Goal: Transaction & Acquisition: Purchase product/service

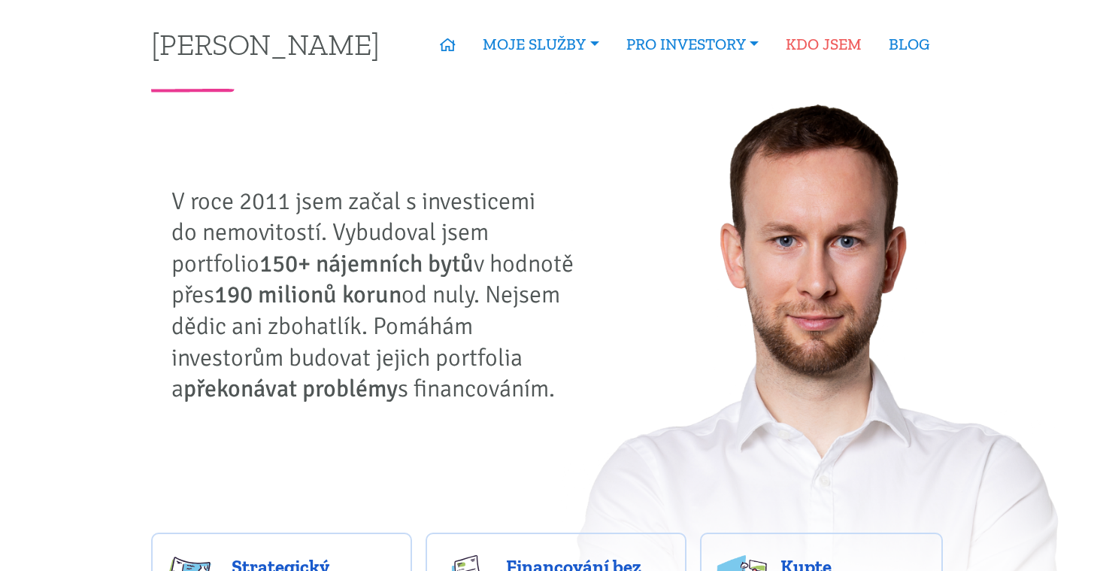
click at [818, 35] on link "KDO JSEM" at bounding box center [823, 44] width 103 height 35
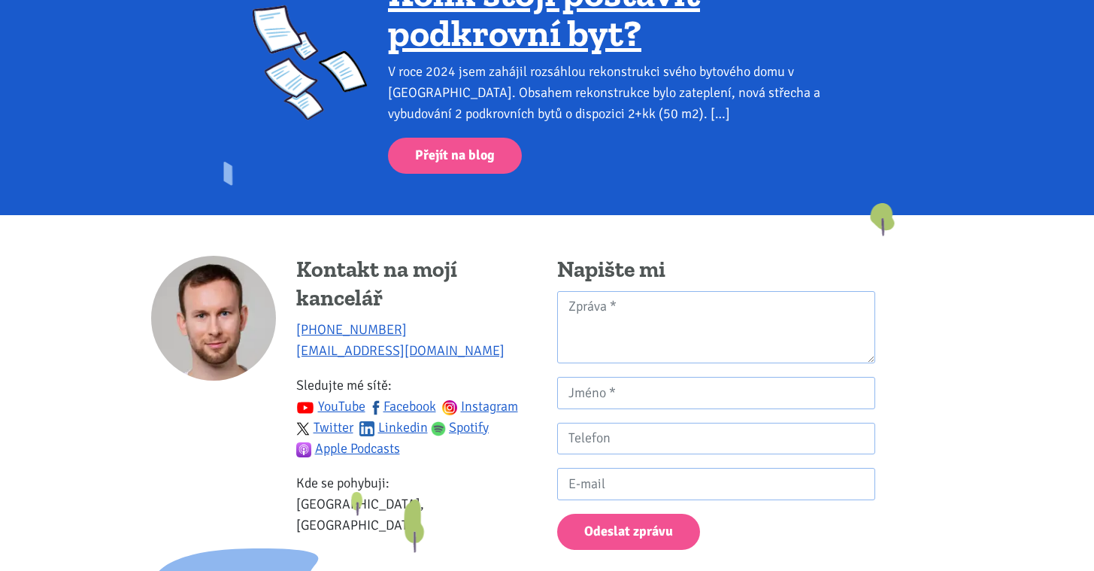
scroll to position [1362, 0]
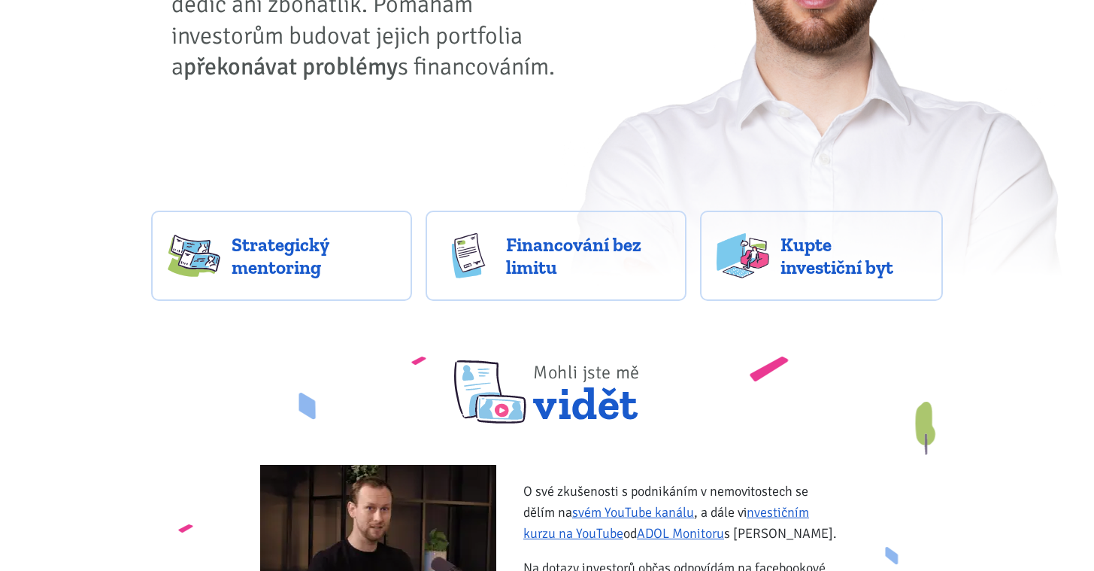
scroll to position [326, 0]
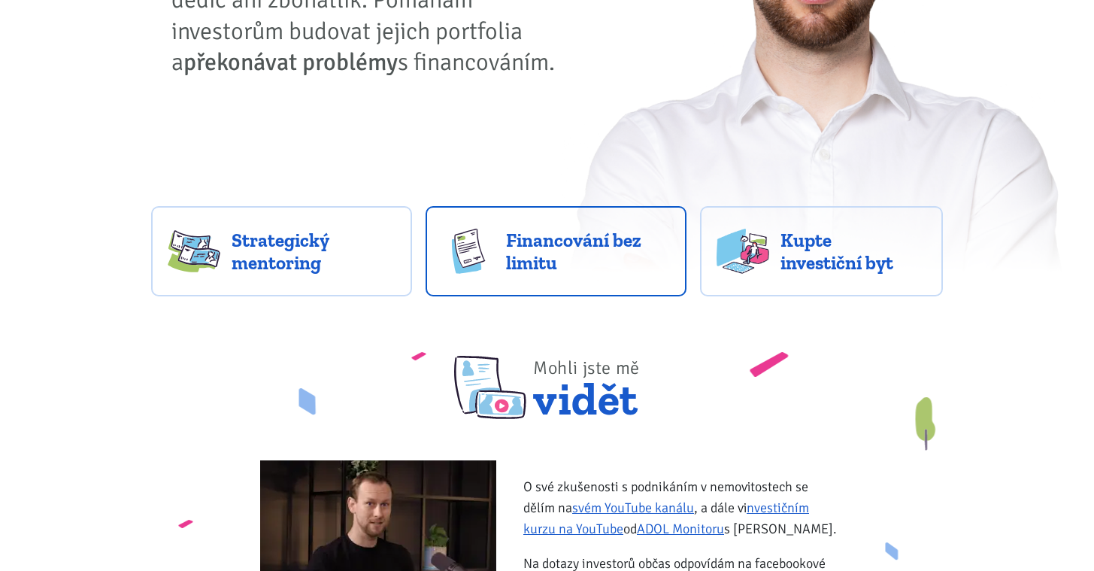
click at [622, 259] on span "Financování bez limitu" at bounding box center [588, 251] width 164 height 45
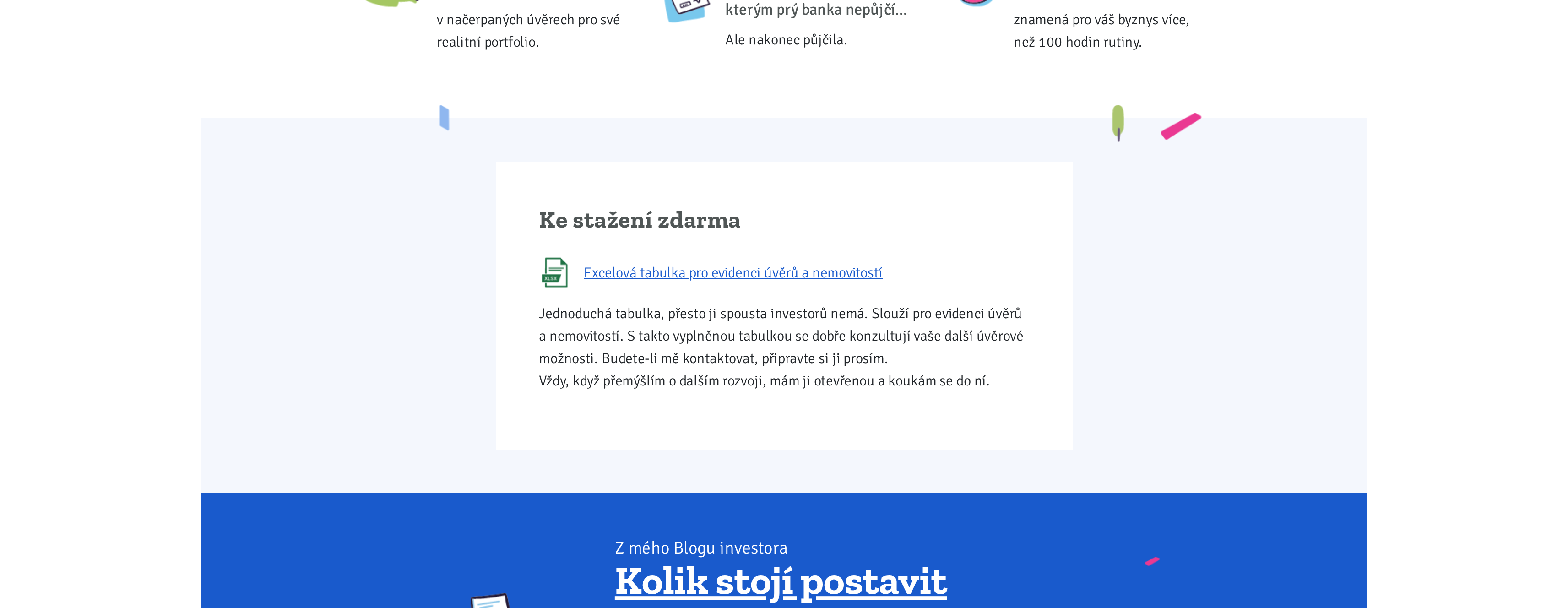
scroll to position [473, 0]
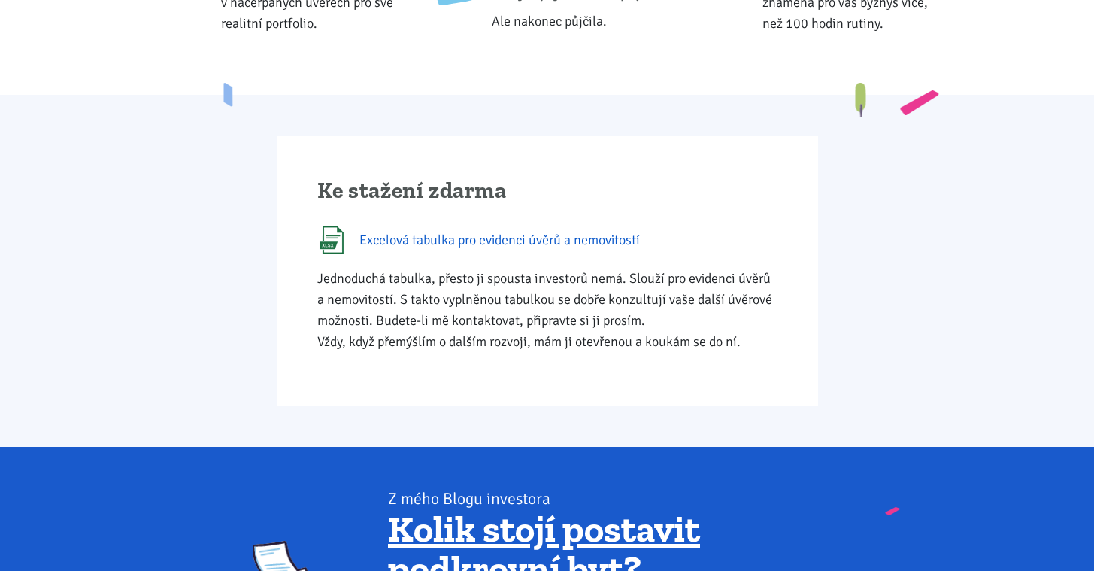
click at [603, 248] on span "Excelová tabulka pro evidenci úvěrů a nemovitostí" at bounding box center [500, 239] width 281 height 21
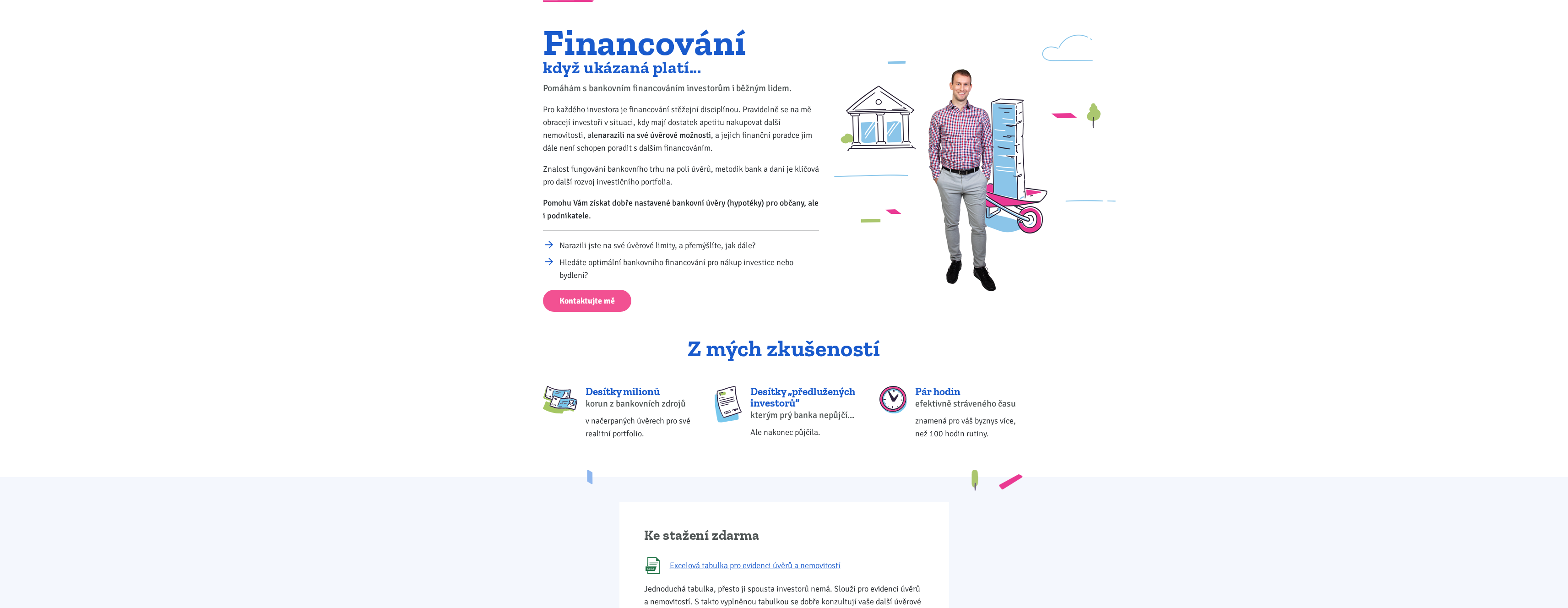
scroll to position [0, 0]
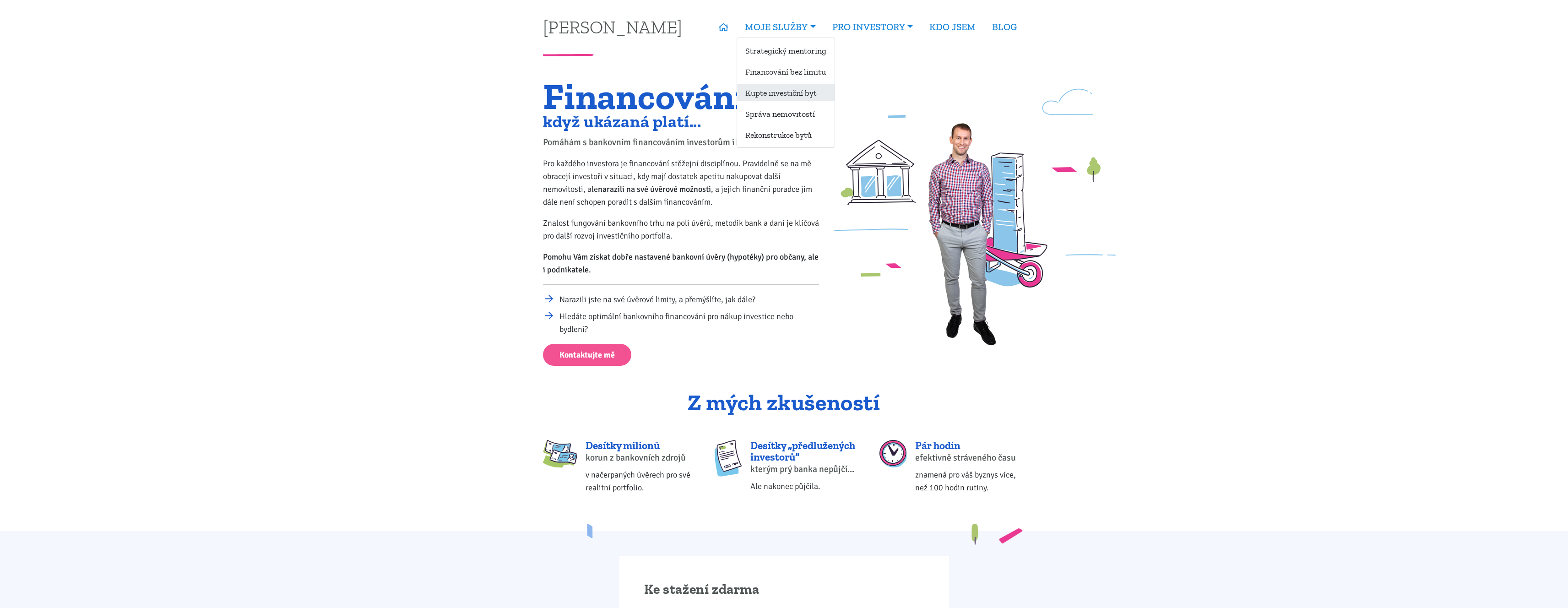
click at [666, 90] on link "Kupte investiční byt" at bounding box center [786, 93] width 97 height 17
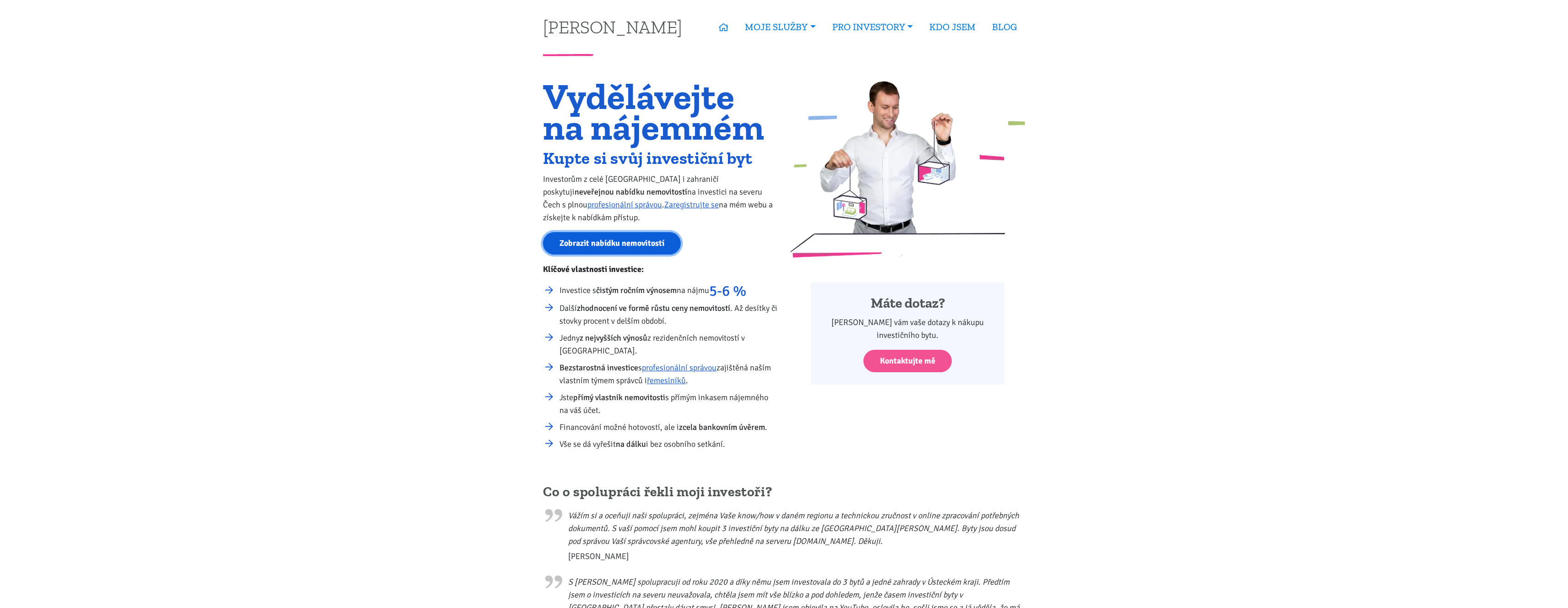
click at [611, 245] on link "Zobrazit nabídku nemovitostí" at bounding box center [612, 243] width 138 height 23
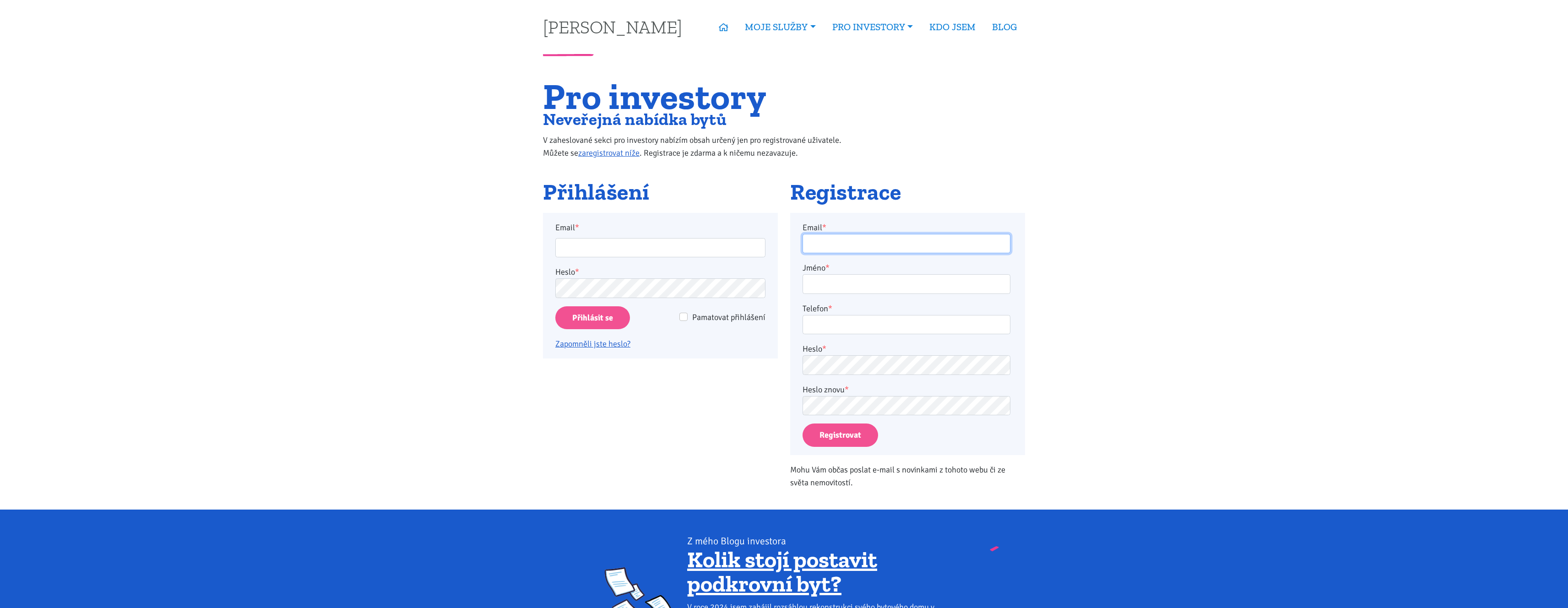
click at [833, 238] on input "Email *" at bounding box center [906, 243] width 208 height 19
type input "vojtech.bouril@gmail.com"
type input "Vojtěch Bouřil"
type input "608180144"
click at [847, 354] on div "Heslo *" at bounding box center [906, 358] width 208 height 32
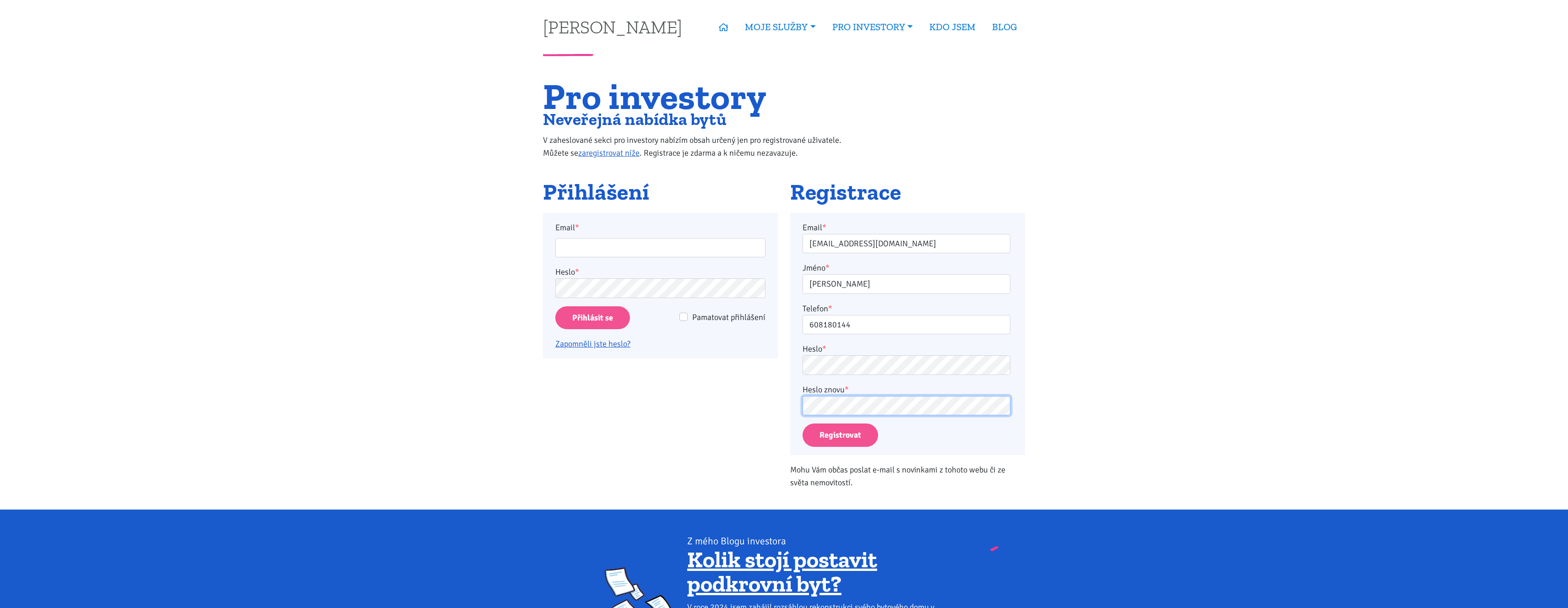
click at [802, 424] on button "Registrovat" at bounding box center [840, 435] width 75 height 23
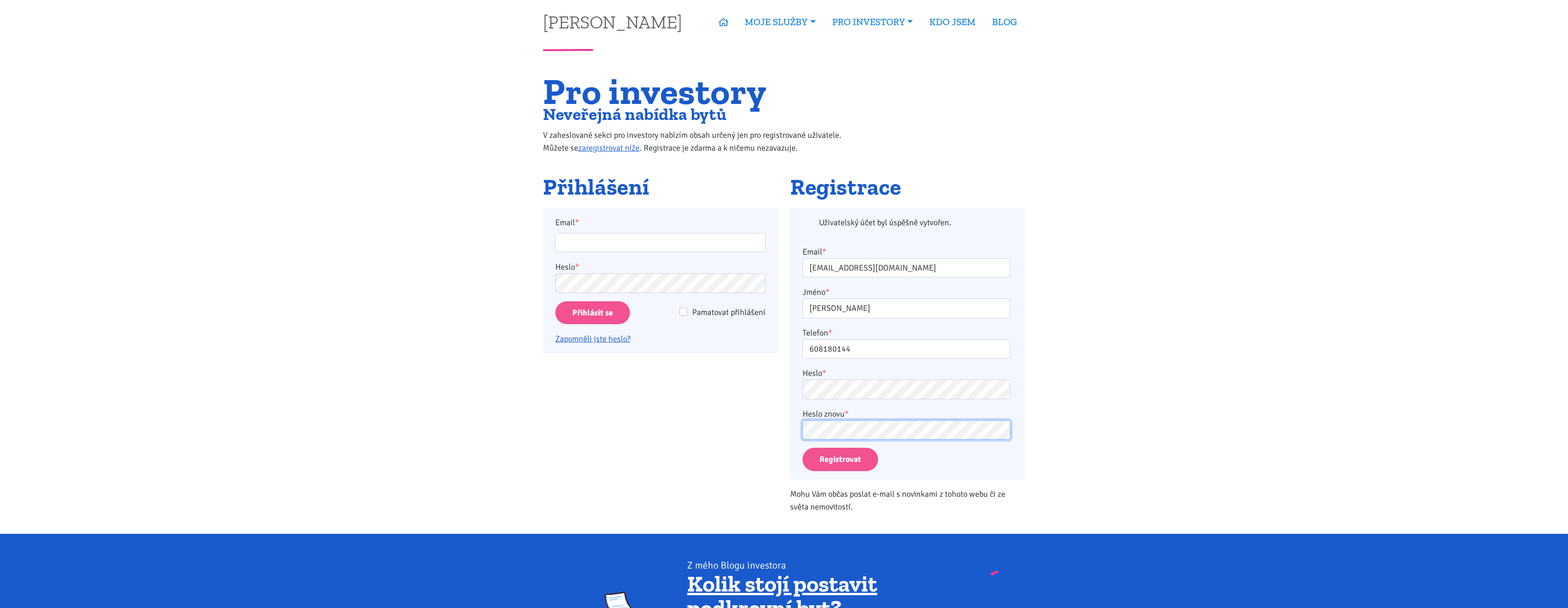
scroll to position [4, 0]
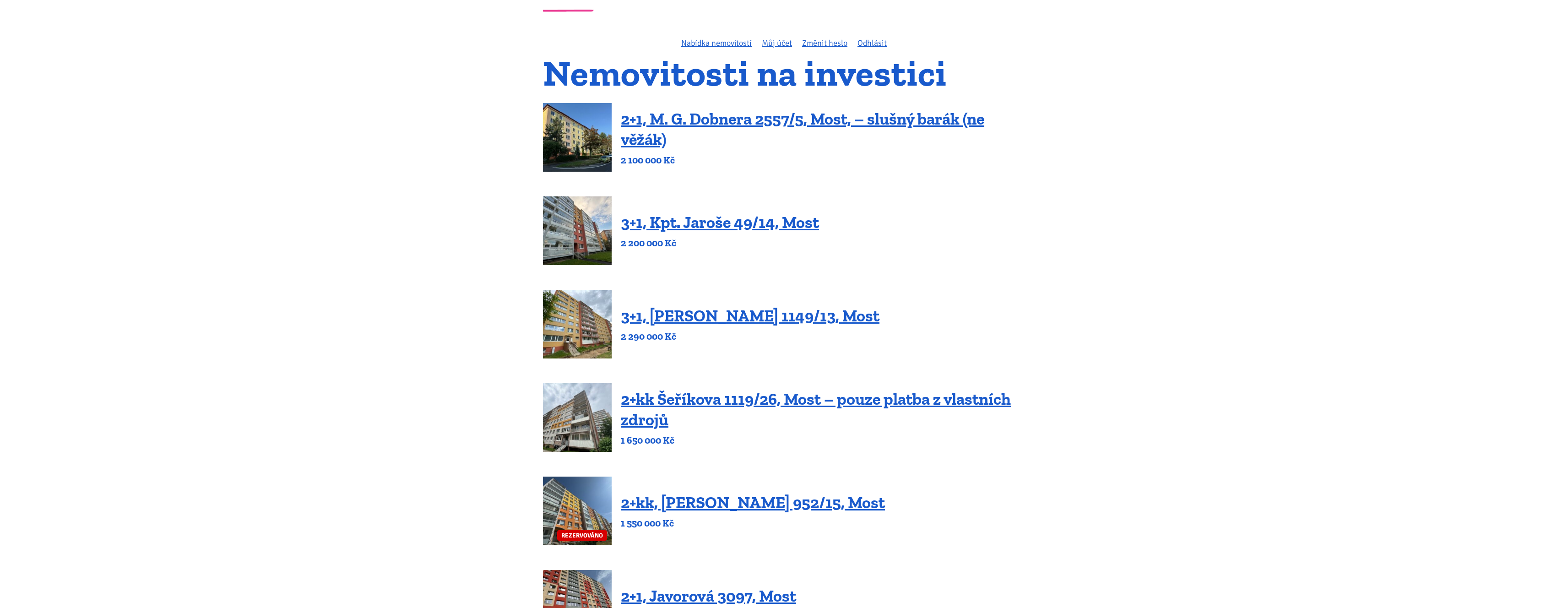
scroll to position [23, 0]
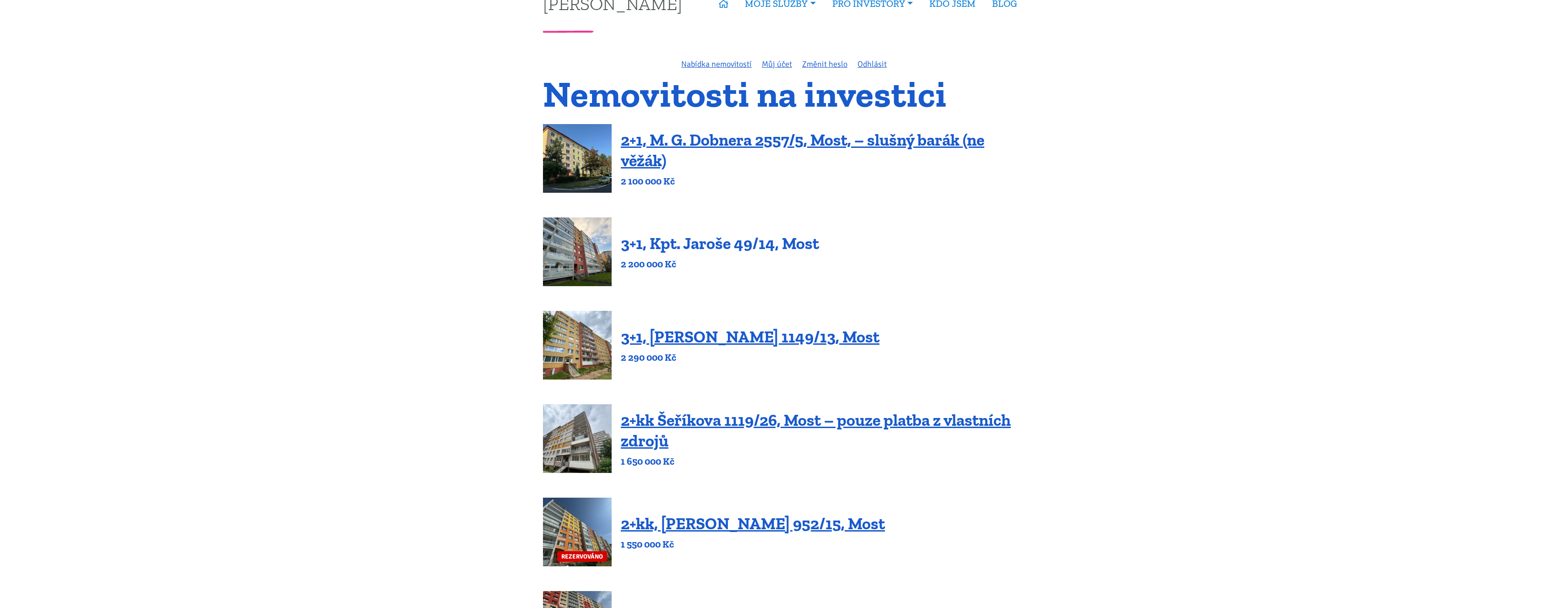
click at [694, 239] on link "3+1, Kpt. Jaroše 49/14, Most" at bounding box center [720, 243] width 198 height 19
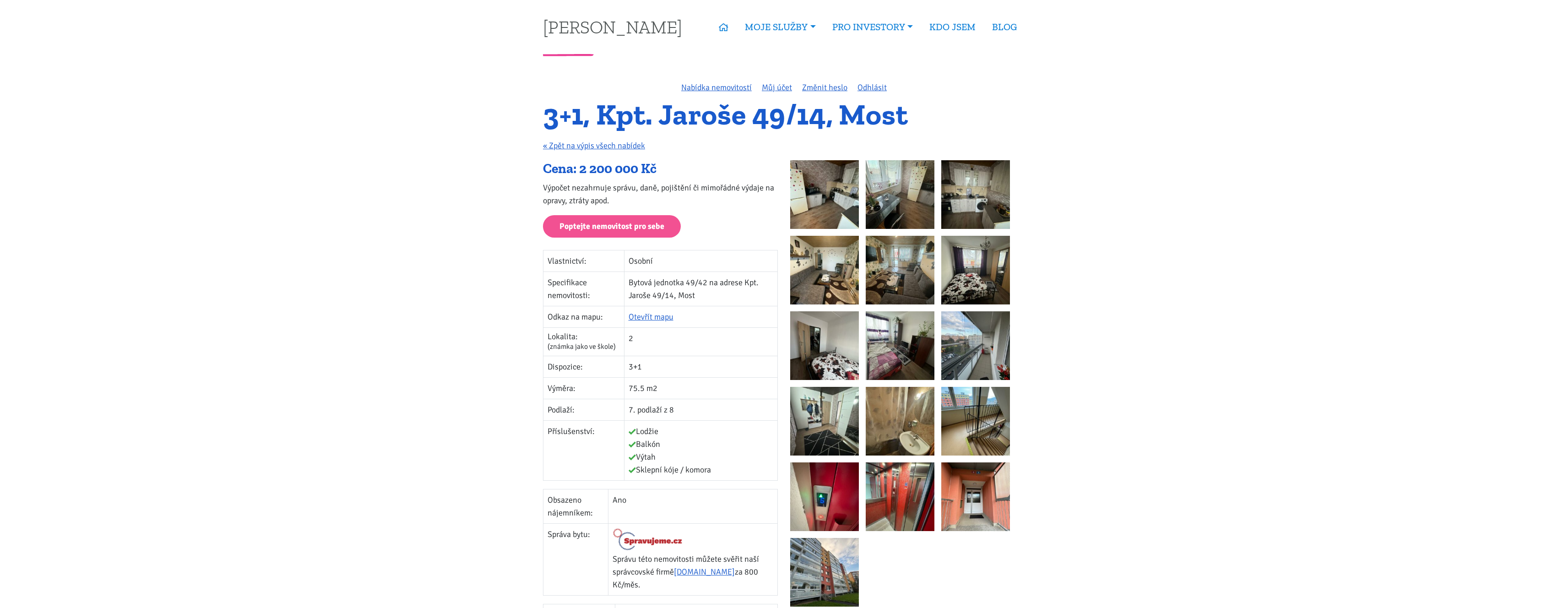
click at [832, 268] on img at bounding box center [824, 270] width 69 height 69
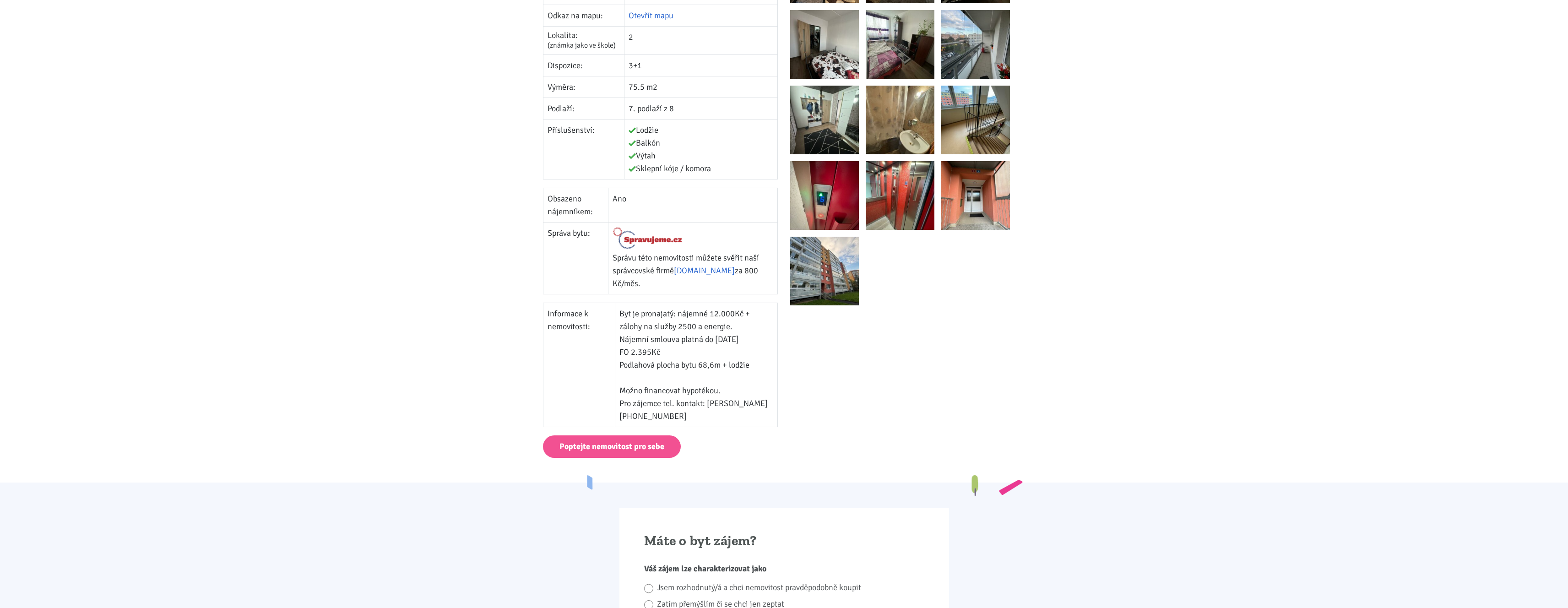
scroll to position [307, 0]
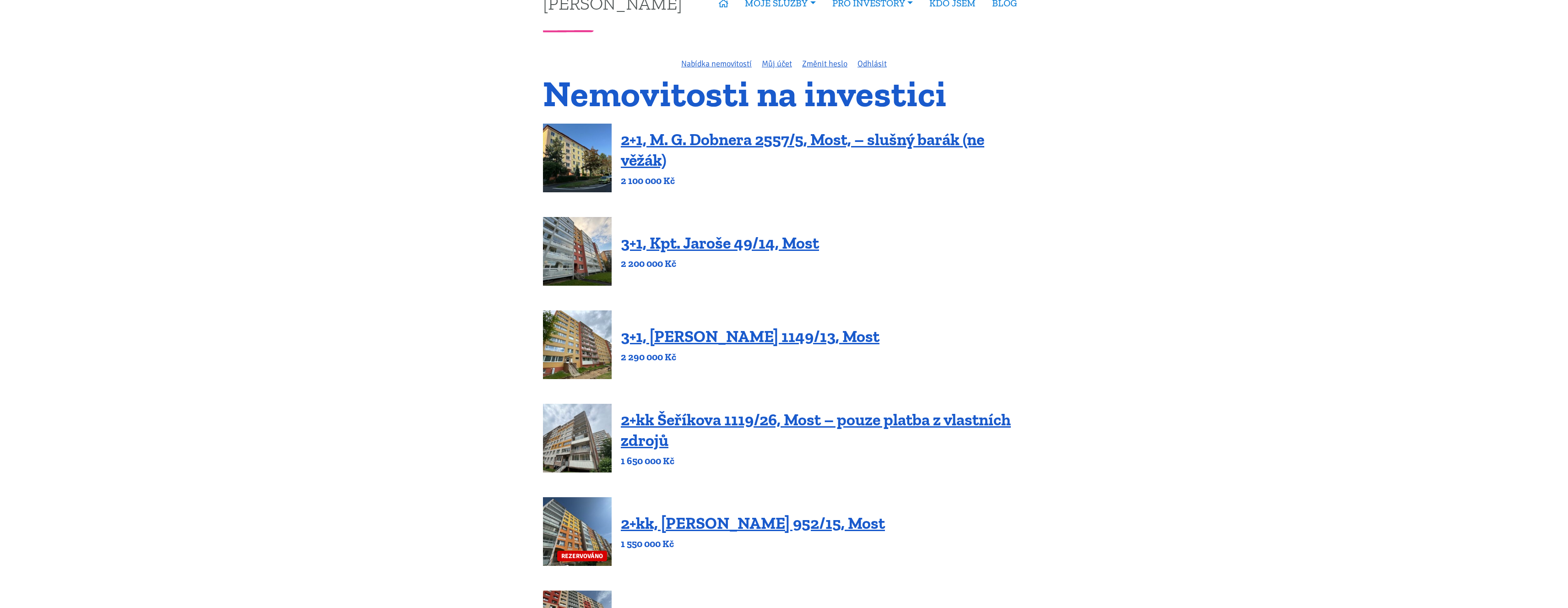
scroll to position [23, 0]
